Goal: Transaction & Acquisition: Register for event/course

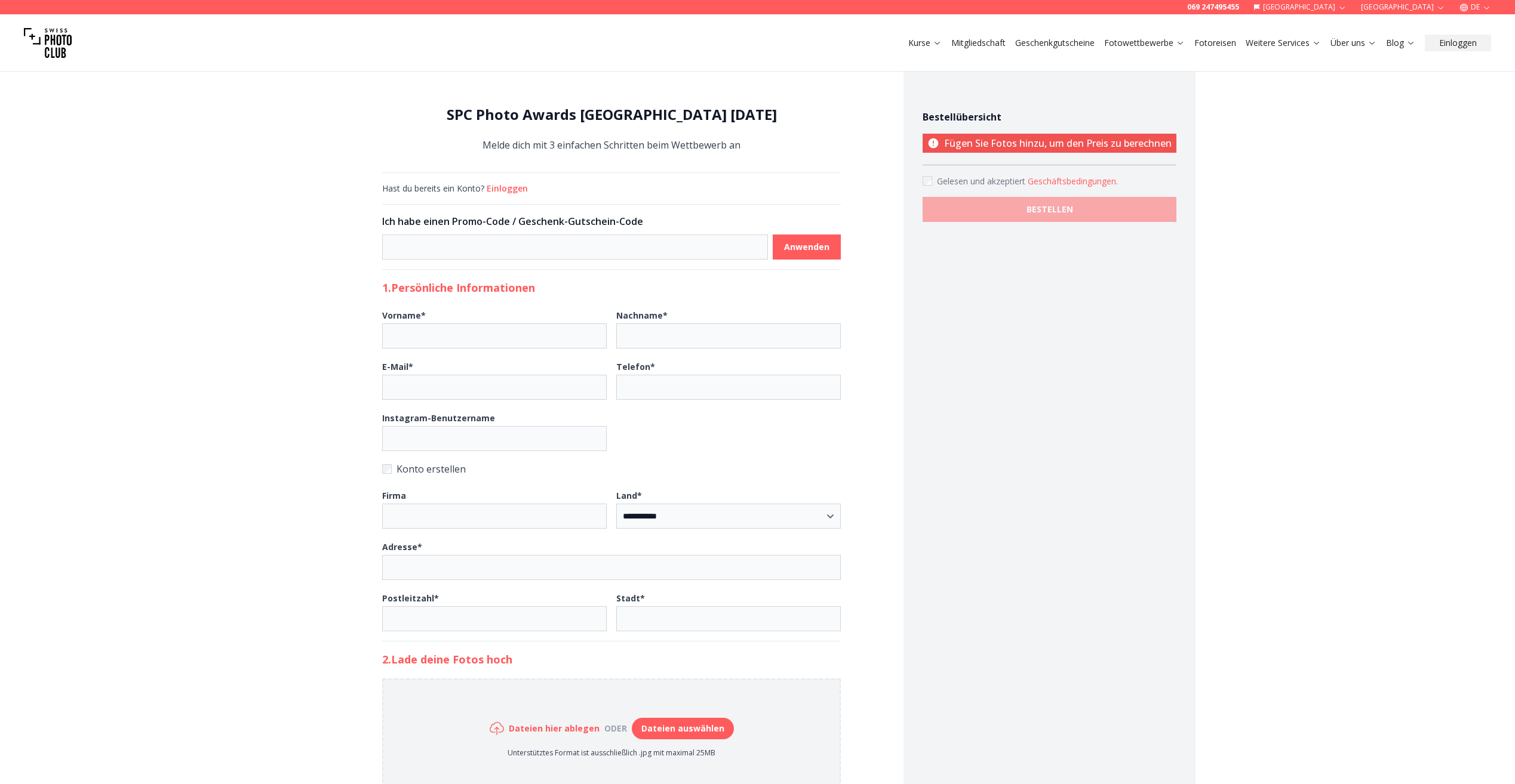
select select "*******"
